Goal: Task Accomplishment & Management: Use online tool/utility

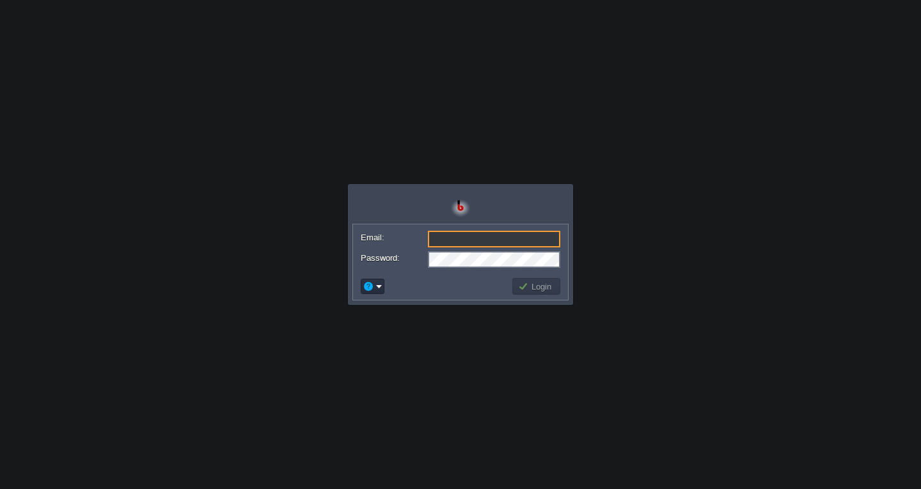
type input "[EMAIL_ADDRESS][DOMAIN_NAME]"
click at [538, 290] on button "Login" at bounding box center [536, 287] width 37 height 12
click at [536, 290] on button "Login" at bounding box center [536, 287] width 37 height 12
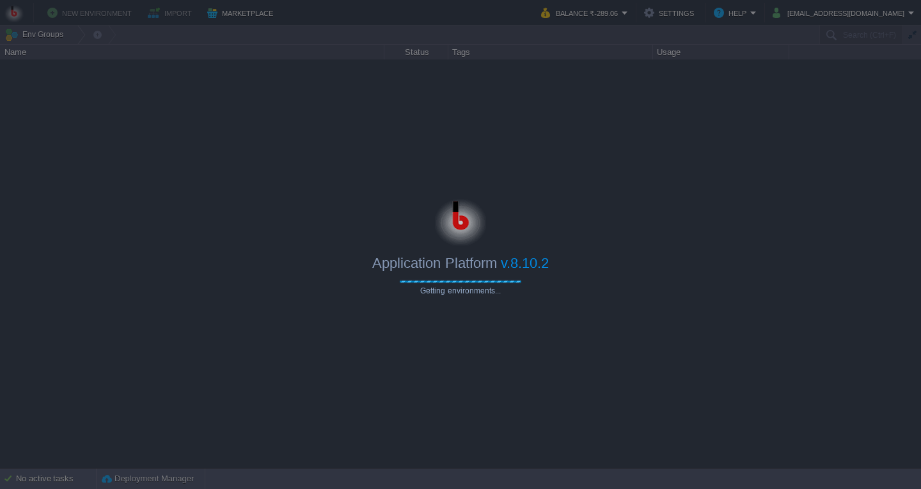
type input "Search (Ctrl+F)"
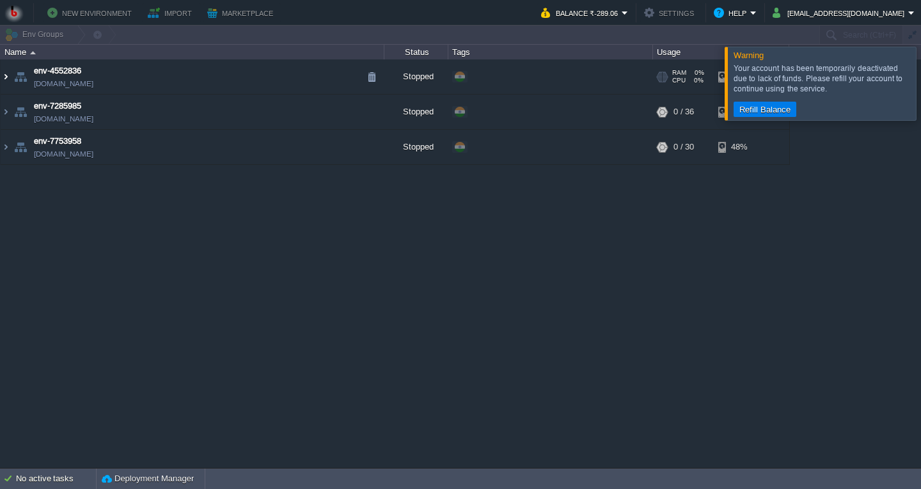
click at [9, 82] on img at bounding box center [6, 76] width 10 height 35
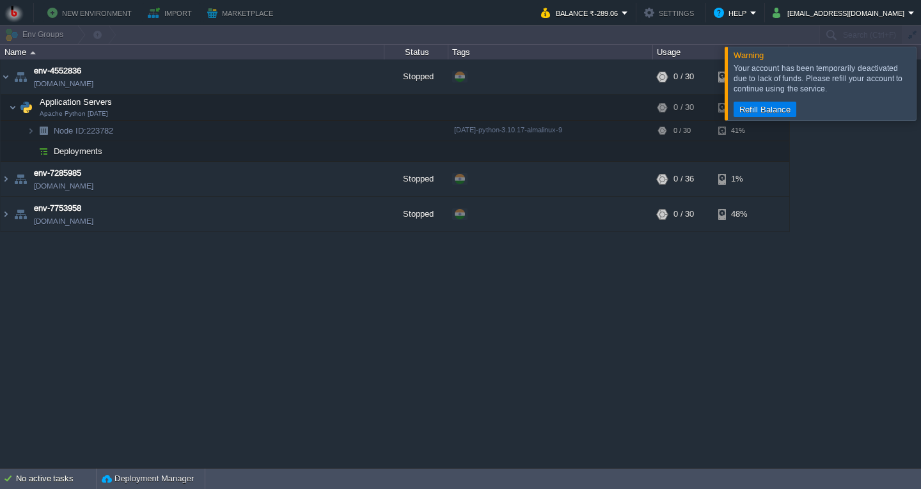
click at [920, 94] on div at bounding box center [936, 83] width 0 height 73
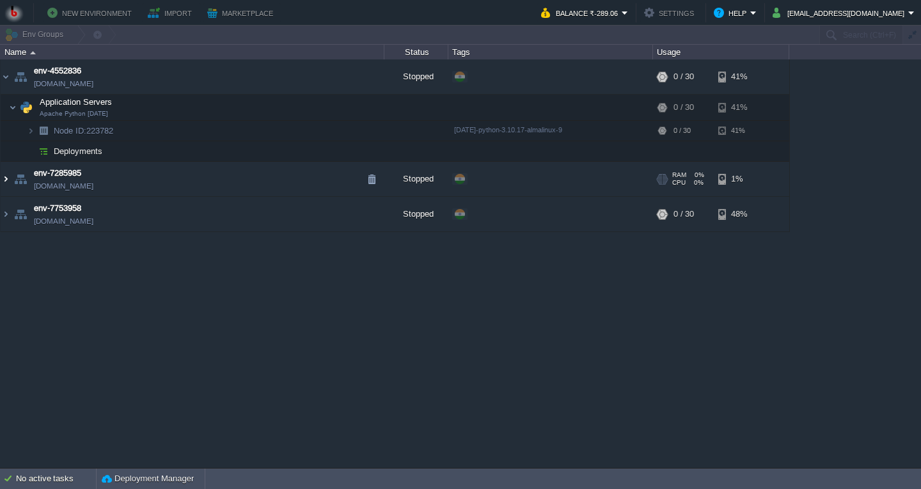
click at [7, 181] on img at bounding box center [6, 179] width 10 height 35
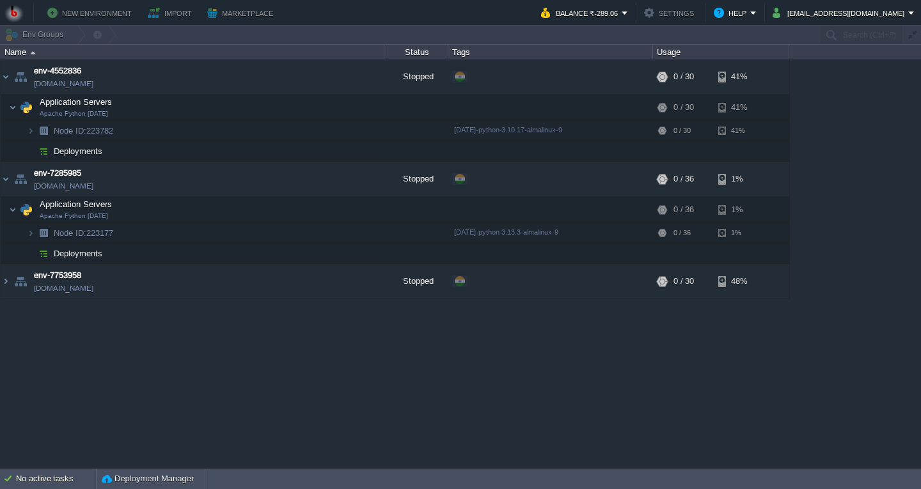
click at [259, 141] on td "Deployments" at bounding box center [193, 151] width 384 height 20
click at [226, 152] on td "Deployments" at bounding box center [193, 151] width 384 height 20
click at [253, 134] on td "Node ID: 223782" at bounding box center [193, 131] width 384 height 20
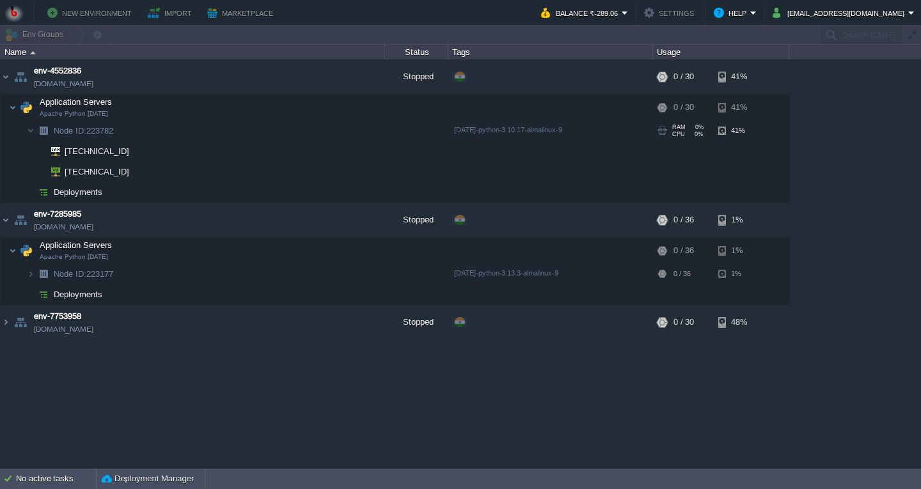
click at [230, 131] on td "Node ID: 223782" at bounding box center [193, 131] width 384 height 20
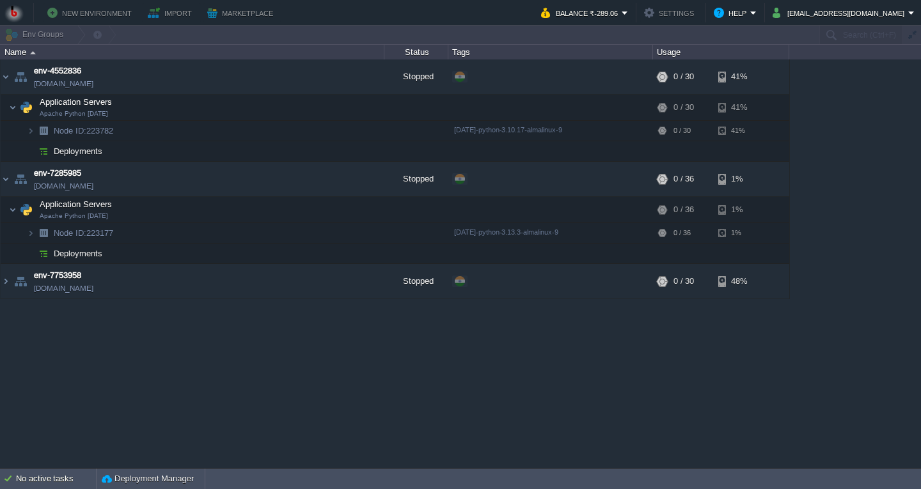
click at [227, 154] on td "Deployments" at bounding box center [193, 151] width 384 height 20
click at [246, 102] on td "Application Servers Apache Python [DATE]" at bounding box center [193, 108] width 384 height 26
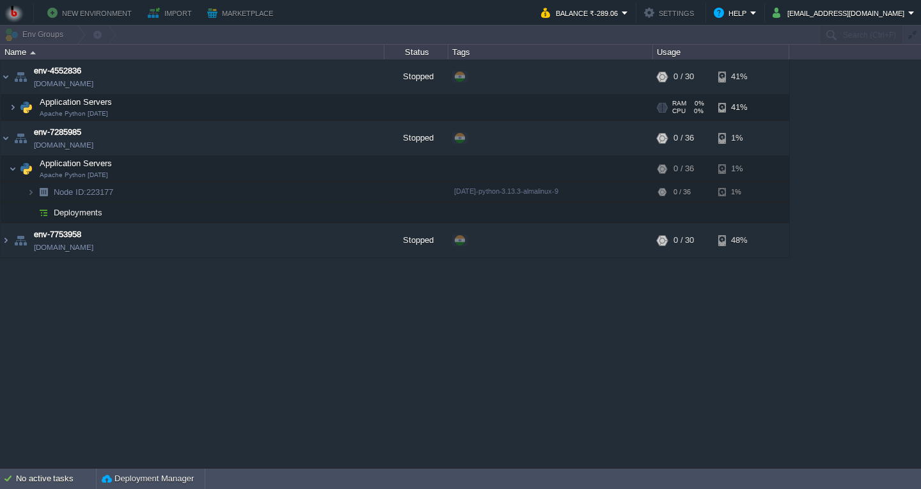
click at [246, 102] on td "Application Servers Apache Python [DATE]" at bounding box center [193, 108] width 384 height 26
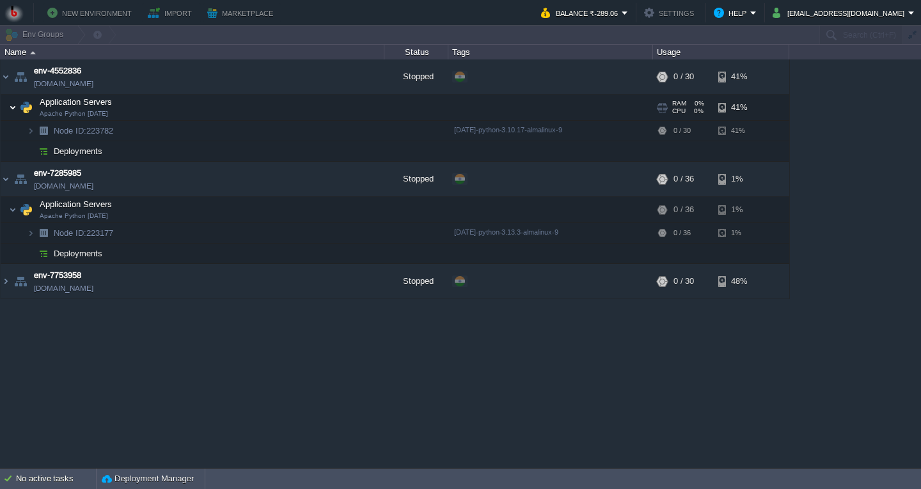
click at [13, 106] on img at bounding box center [13, 108] width 8 height 26
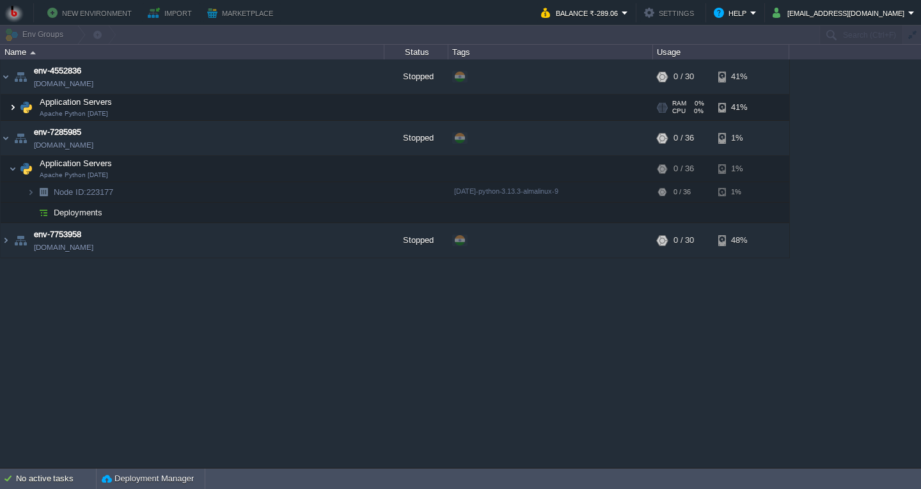
click at [13, 106] on img at bounding box center [13, 108] width 8 height 26
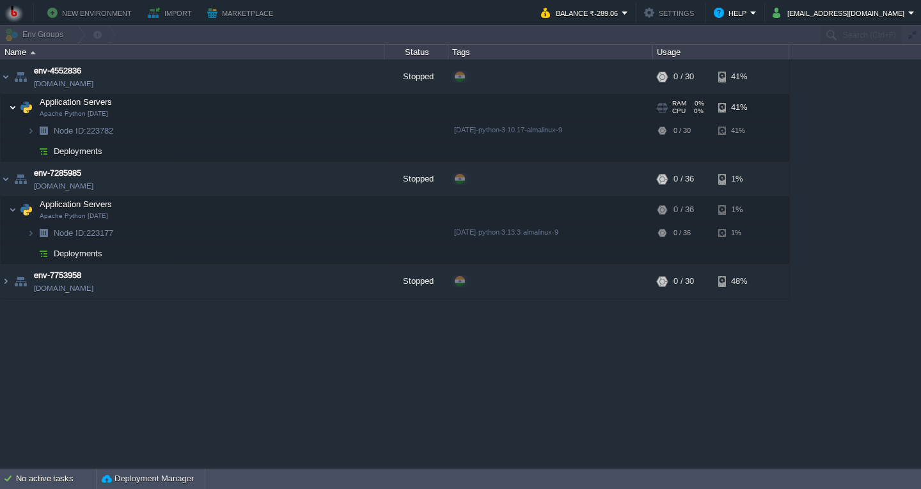
click at [13, 106] on img at bounding box center [13, 108] width 8 height 26
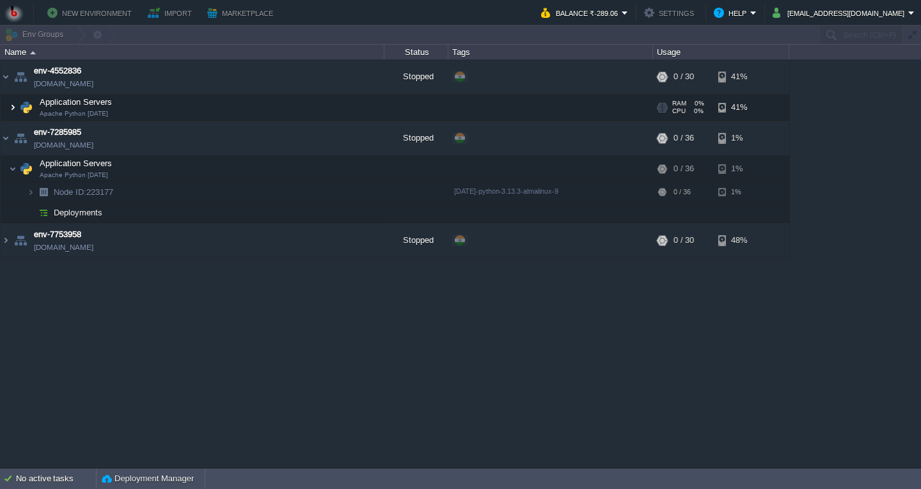
click at [13, 106] on img at bounding box center [13, 108] width 8 height 26
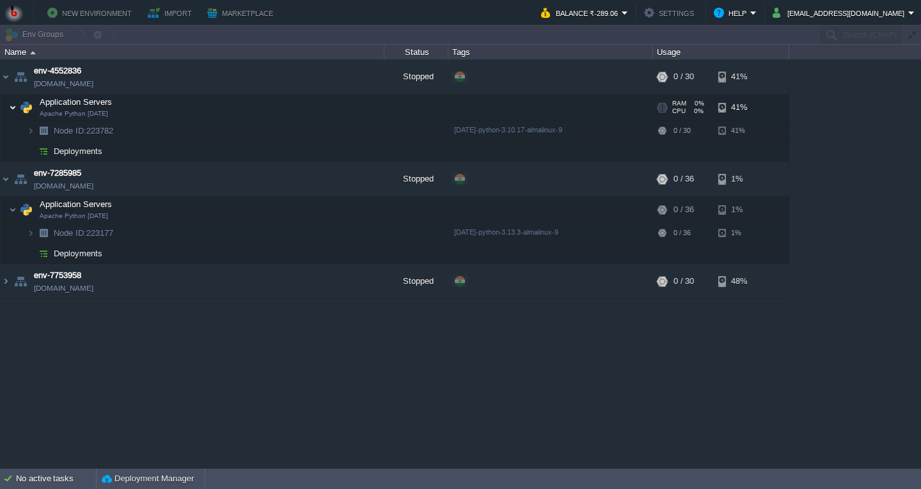
click at [13, 106] on img at bounding box center [13, 108] width 8 height 26
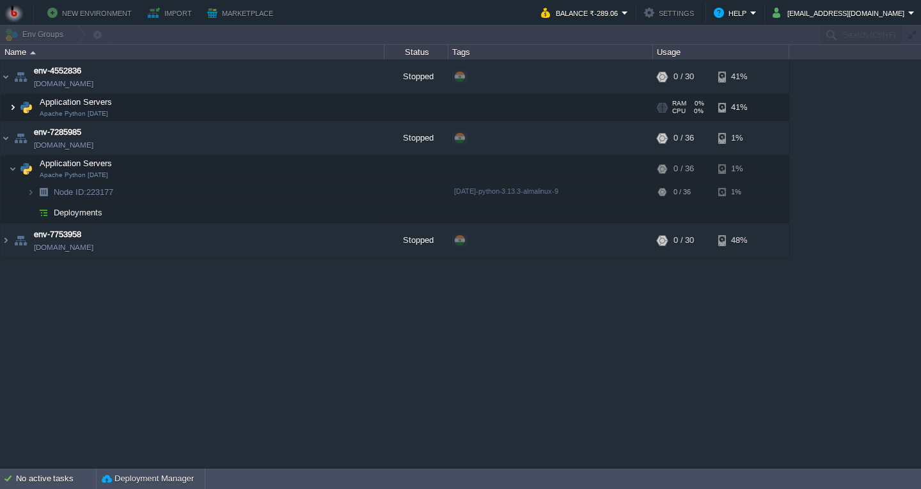
click at [13, 106] on img at bounding box center [13, 108] width 8 height 26
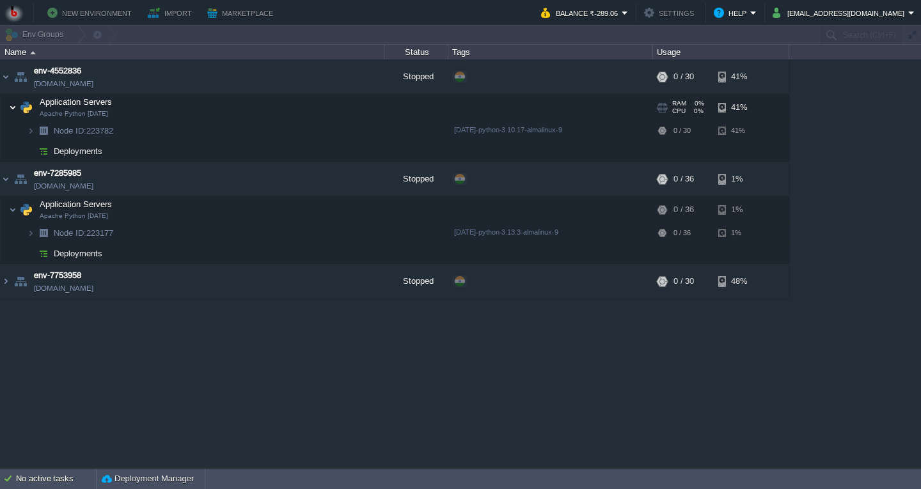
click at [13, 106] on img at bounding box center [13, 108] width 8 height 26
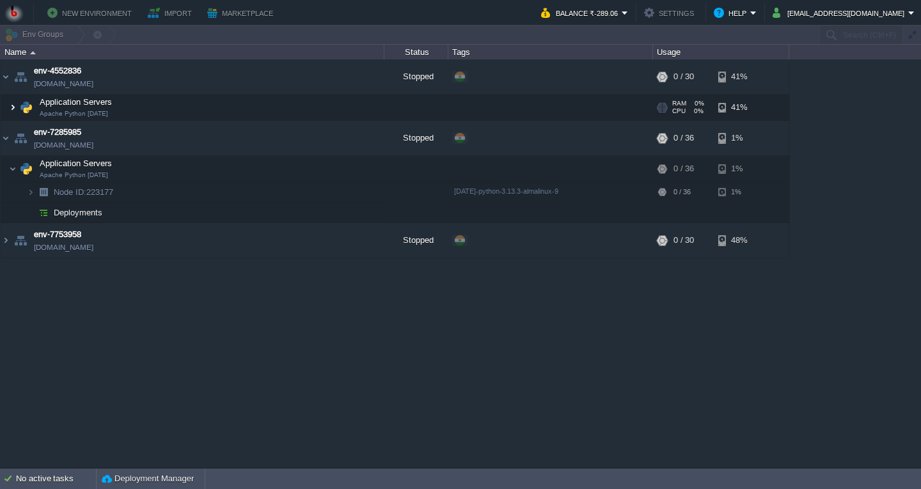
click at [13, 106] on img at bounding box center [13, 108] width 8 height 26
